Goal: Task Accomplishment & Management: Manage account settings

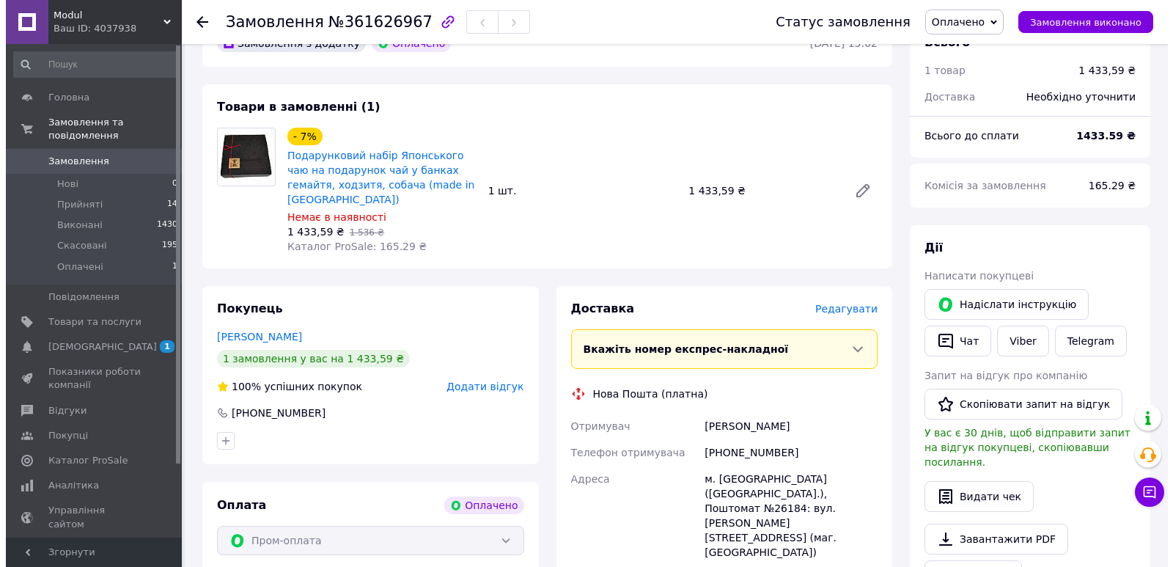
scroll to position [348, 0]
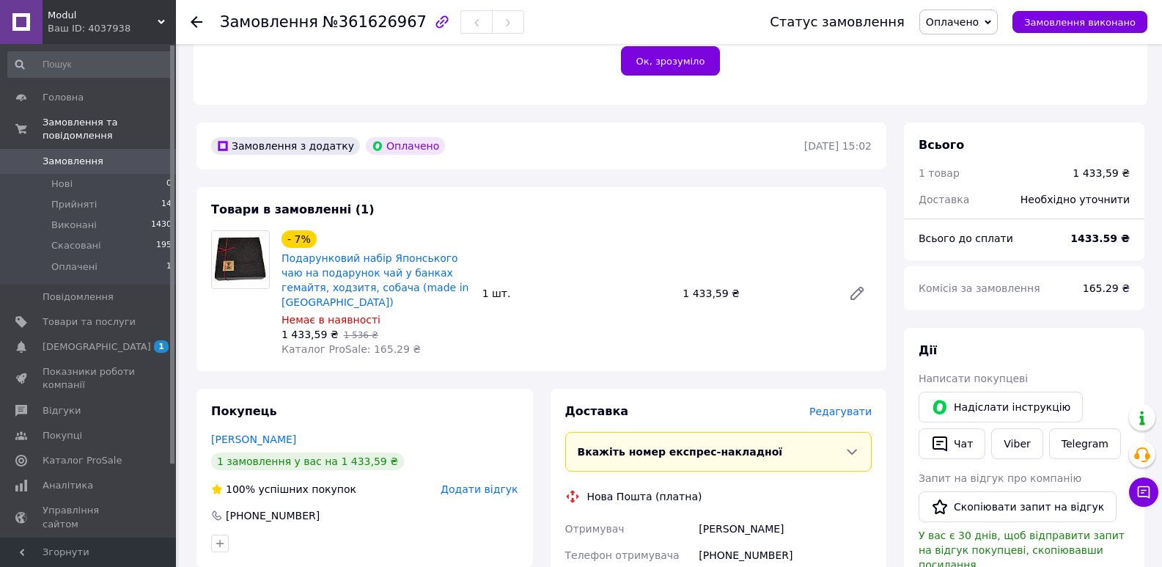
click at [953, 14] on span "Оплачено" at bounding box center [959, 22] width 78 height 25
click at [980, 95] on li "Скасовано" at bounding box center [958, 95] width 77 height 22
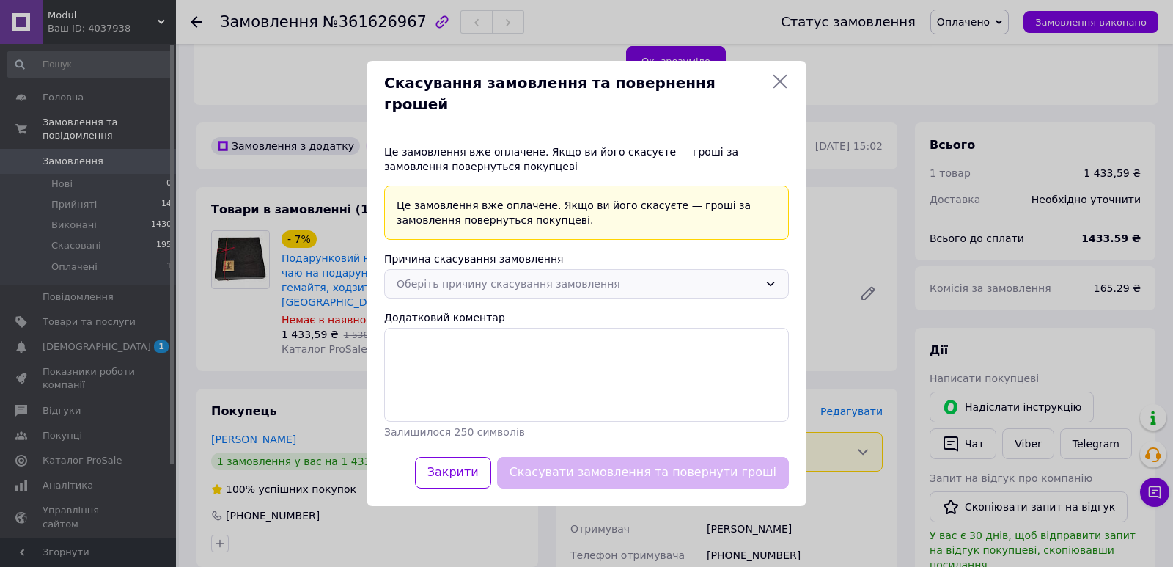
click at [506, 276] on div "Оберіть причину скасування замовлення" at bounding box center [578, 284] width 362 height 16
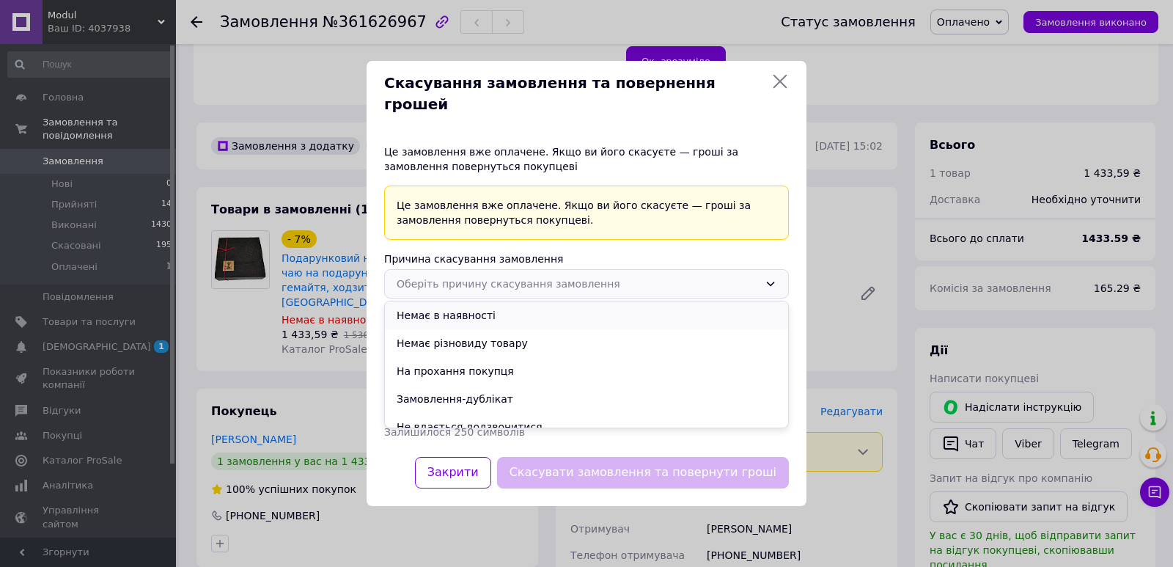
click at [465, 305] on li "Немає в наявності" at bounding box center [586, 315] width 403 height 28
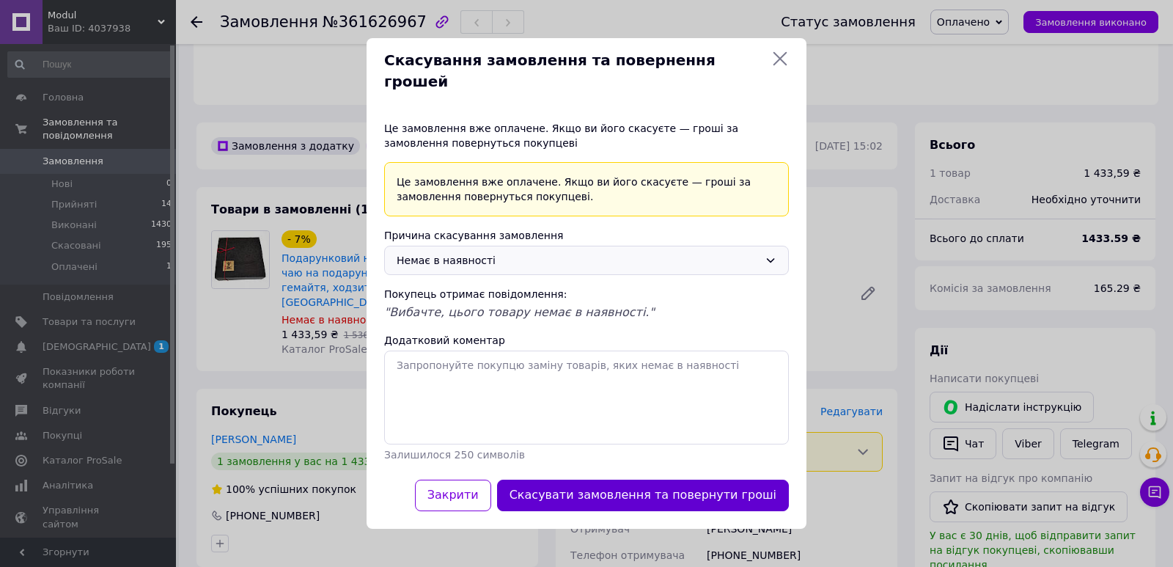
click at [675, 485] on button "Скасувати замовлення та повернути гроші" at bounding box center [643, 496] width 292 height 32
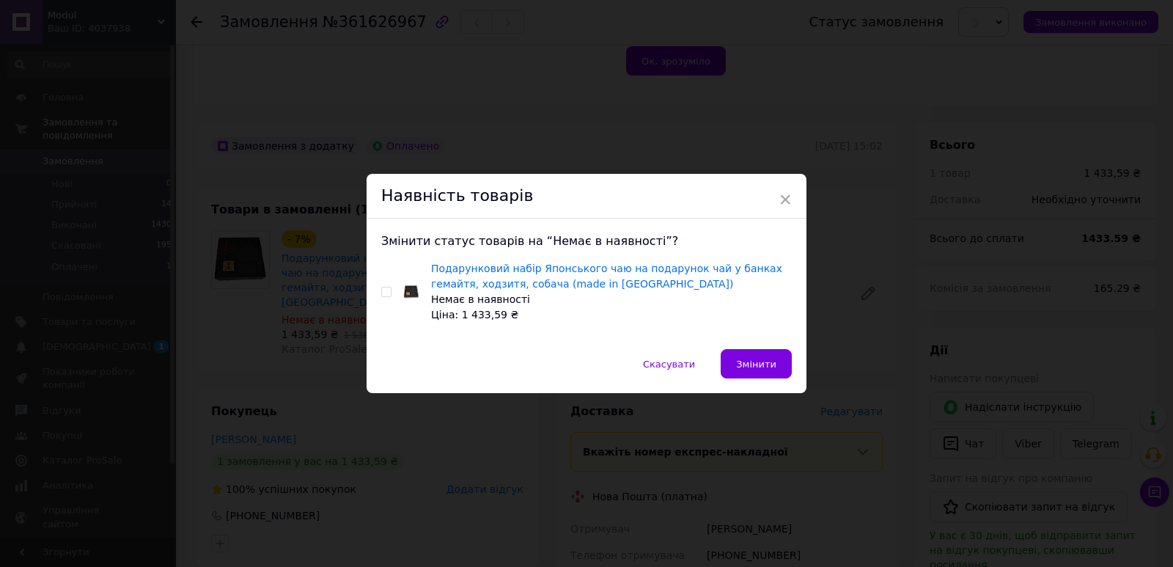
click at [385, 292] on input "checkbox" at bounding box center [386, 292] width 10 height 10
checkbox input "true"
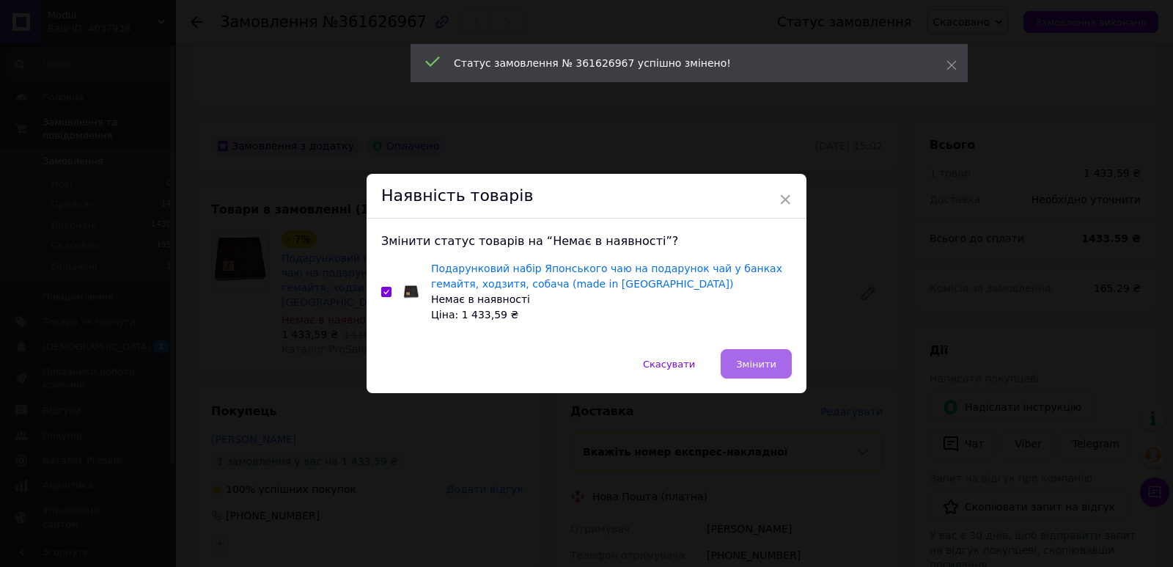
click at [774, 359] on button "Змінити" at bounding box center [756, 363] width 71 height 29
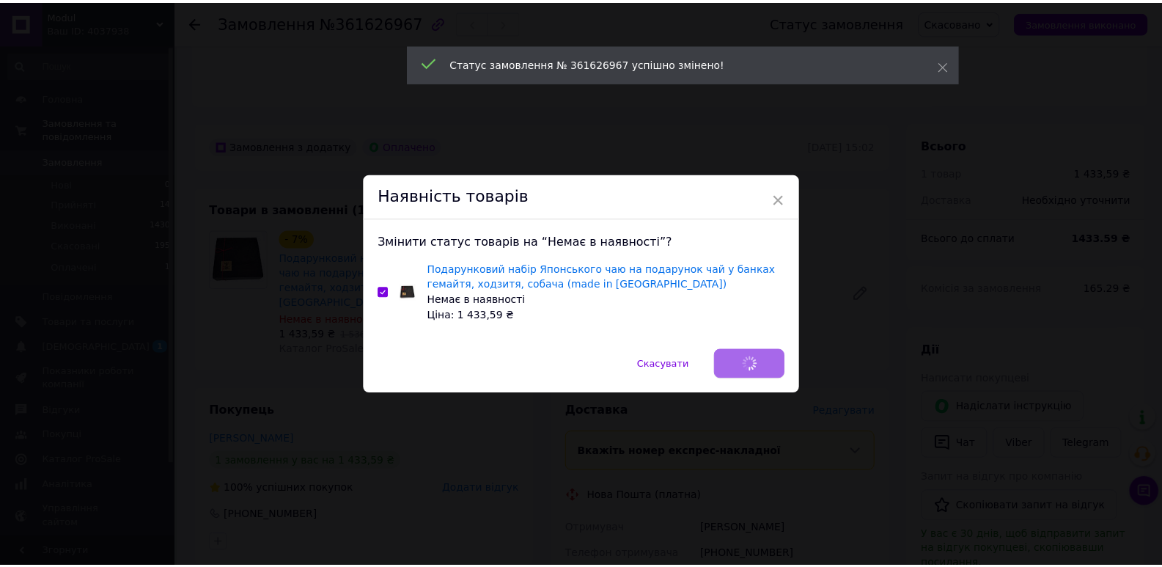
scroll to position [0, 0]
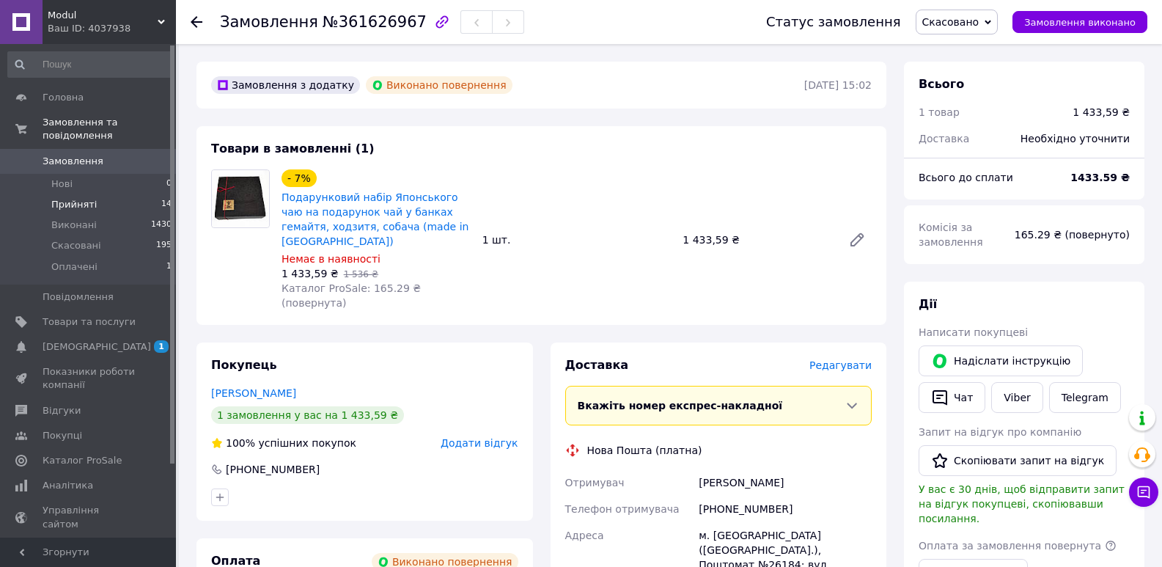
click at [50, 194] on li "Прийняті 14" at bounding box center [90, 204] width 180 height 21
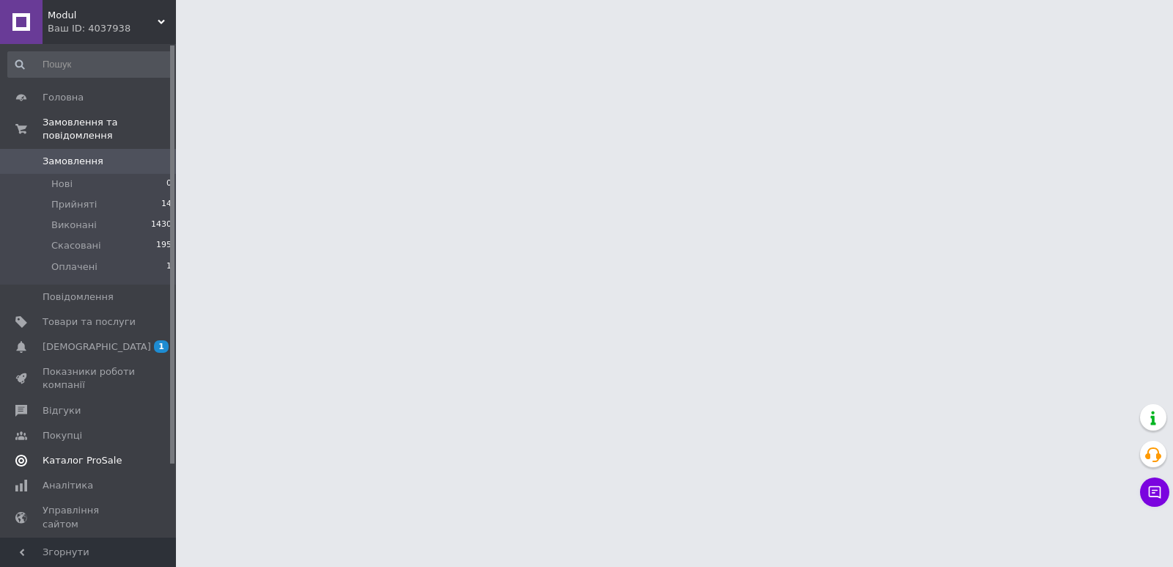
click at [39, 454] on span at bounding box center [21, 460] width 43 height 13
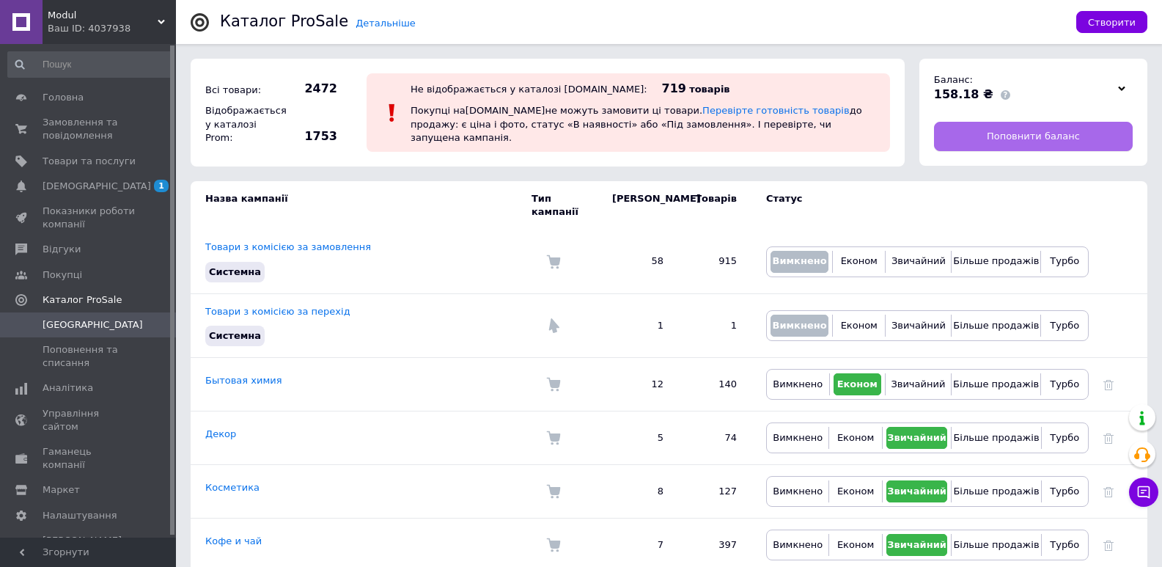
click at [1045, 133] on span "Поповнити баланс" at bounding box center [1033, 136] width 93 height 13
